Goal: Check status: Check status

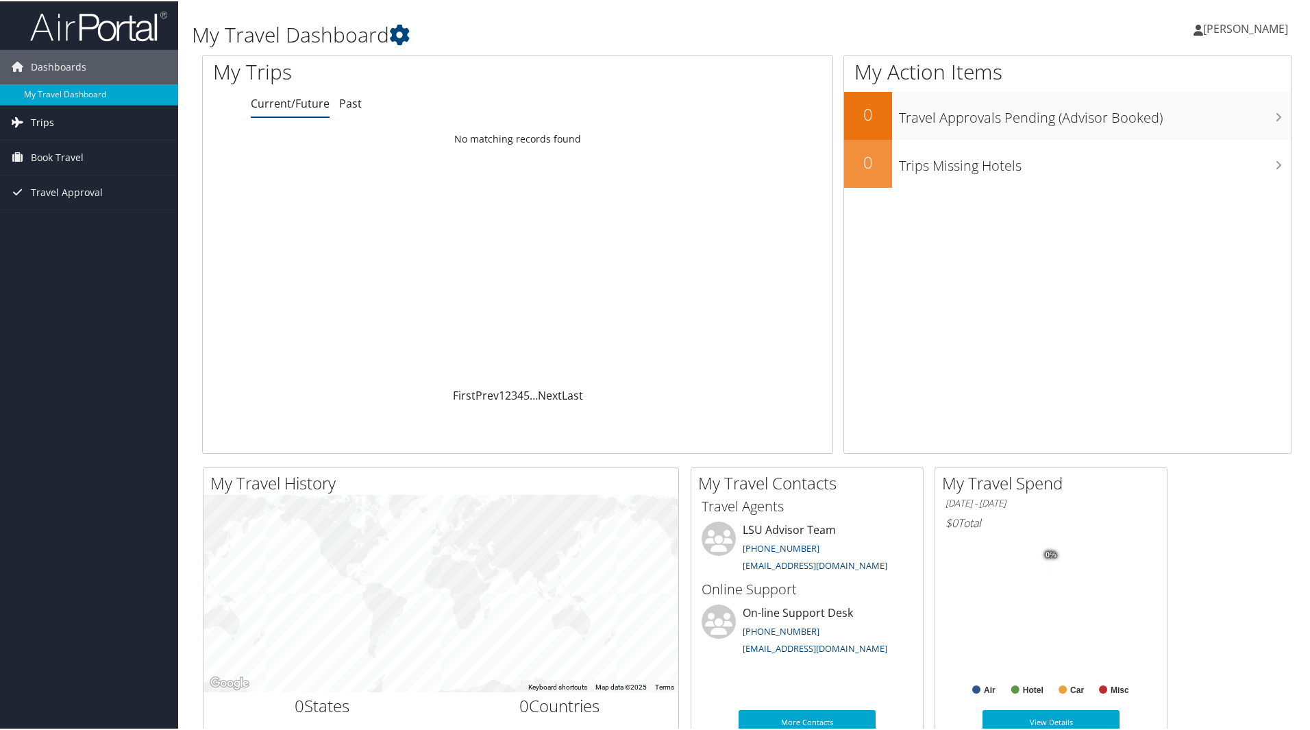
click at [54, 125] on link "Trips" at bounding box center [89, 121] width 178 height 34
click at [41, 173] on link "Past Trips" at bounding box center [89, 169] width 178 height 21
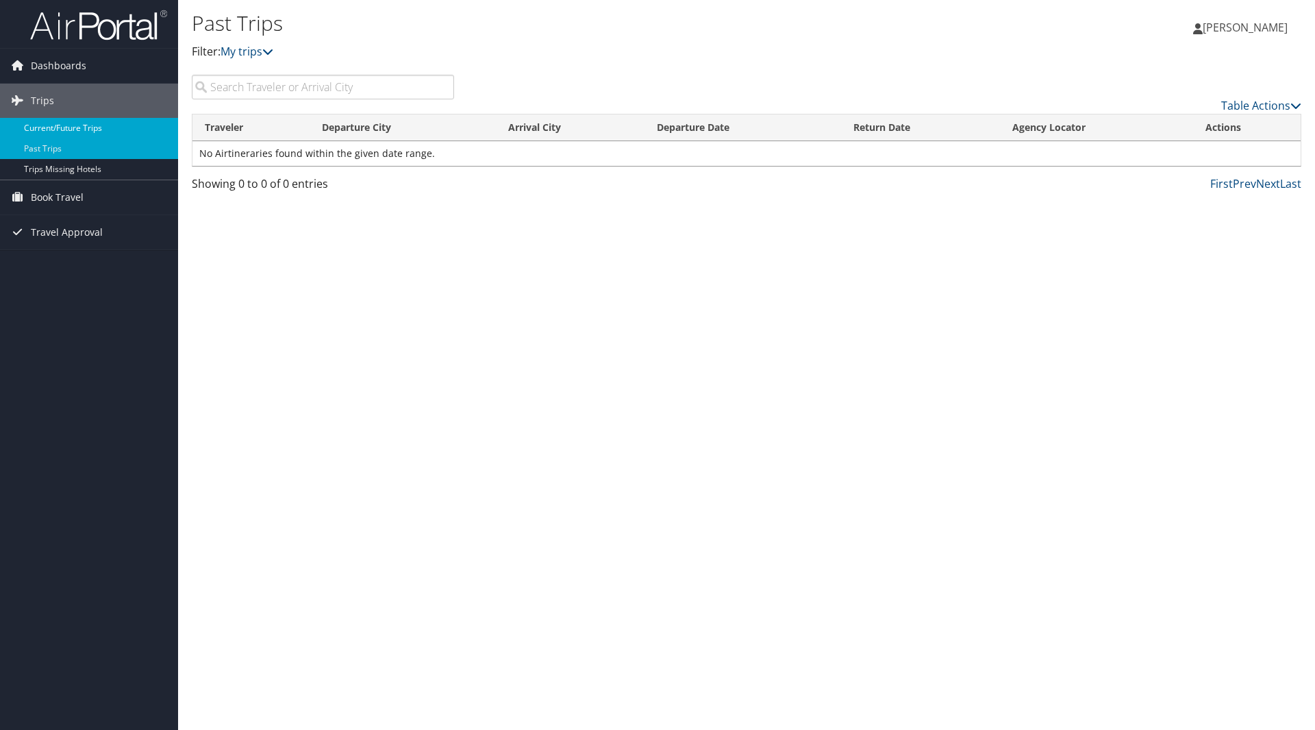
click at [53, 127] on link "Current/Future Trips" at bounding box center [89, 128] width 178 height 21
click at [41, 146] on link "Past Trips" at bounding box center [89, 148] width 178 height 21
